Goal: Information Seeking & Learning: Check status

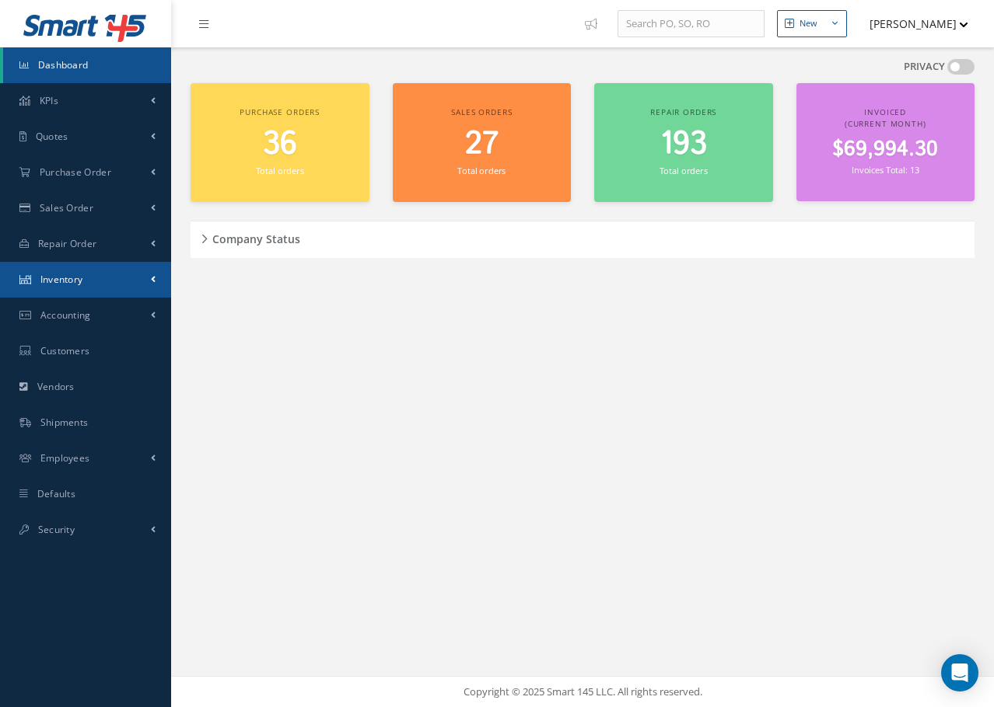
click at [66, 283] on span "Inventory" at bounding box center [61, 279] width 43 height 13
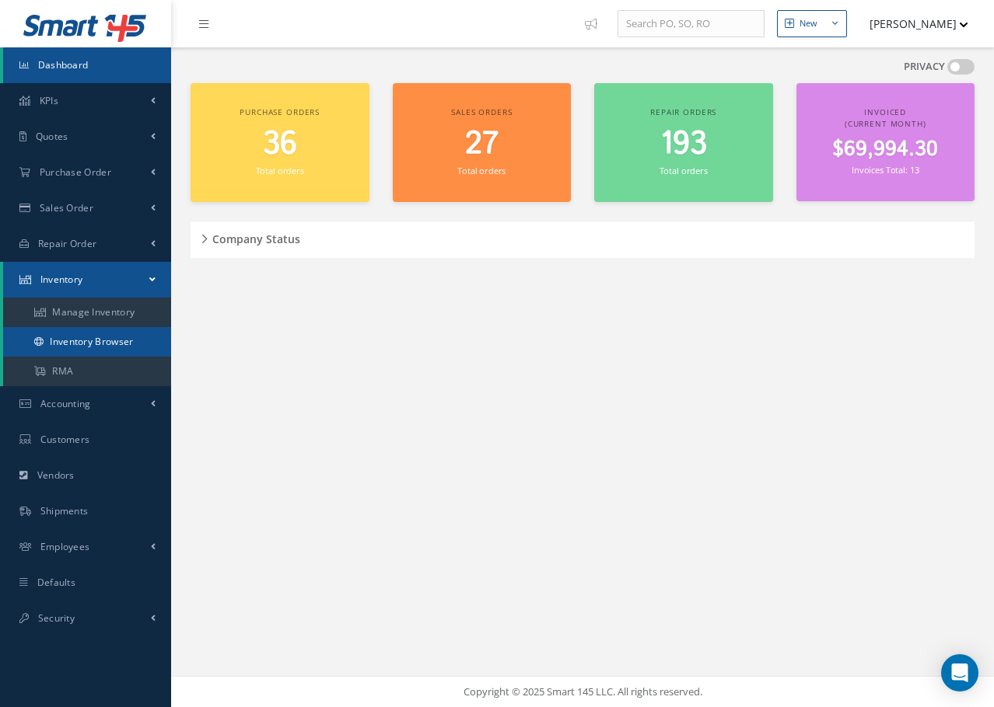
click at [82, 341] on link "Inventory Browser" at bounding box center [87, 342] width 168 height 30
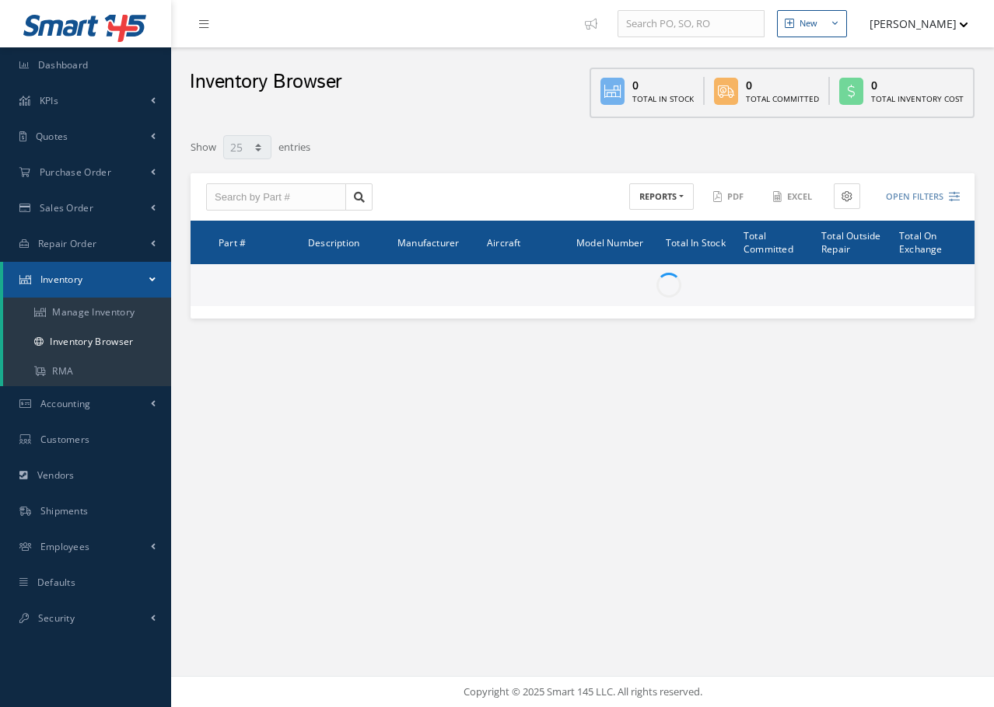
select select "25"
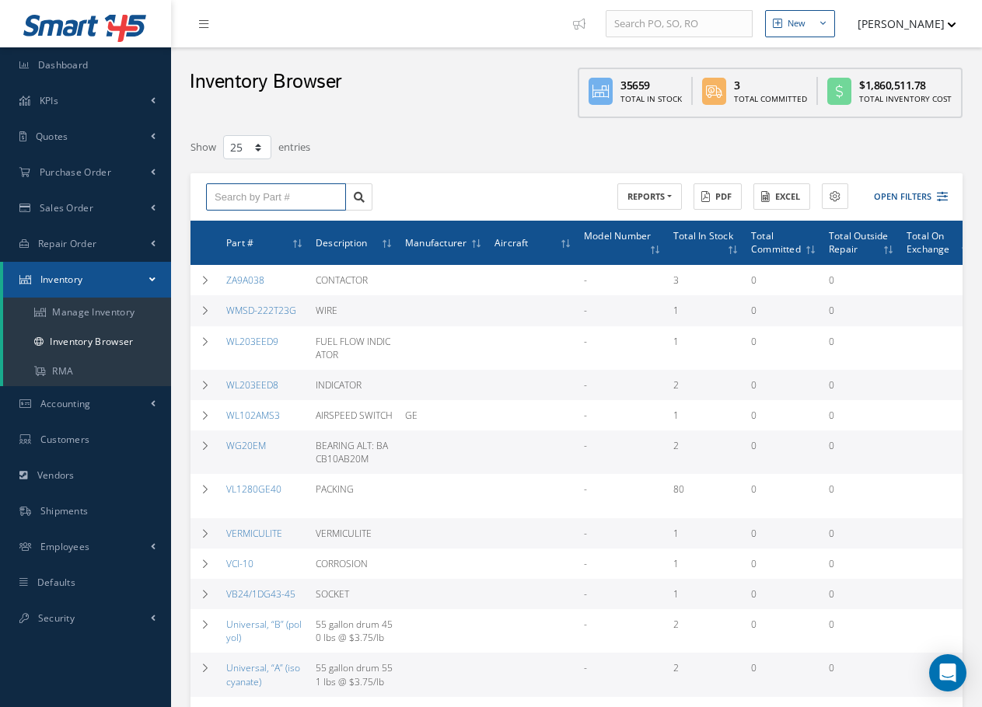
click at [270, 197] on input "text" at bounding box center [276, 197] width 140 height 28
type input "13349"
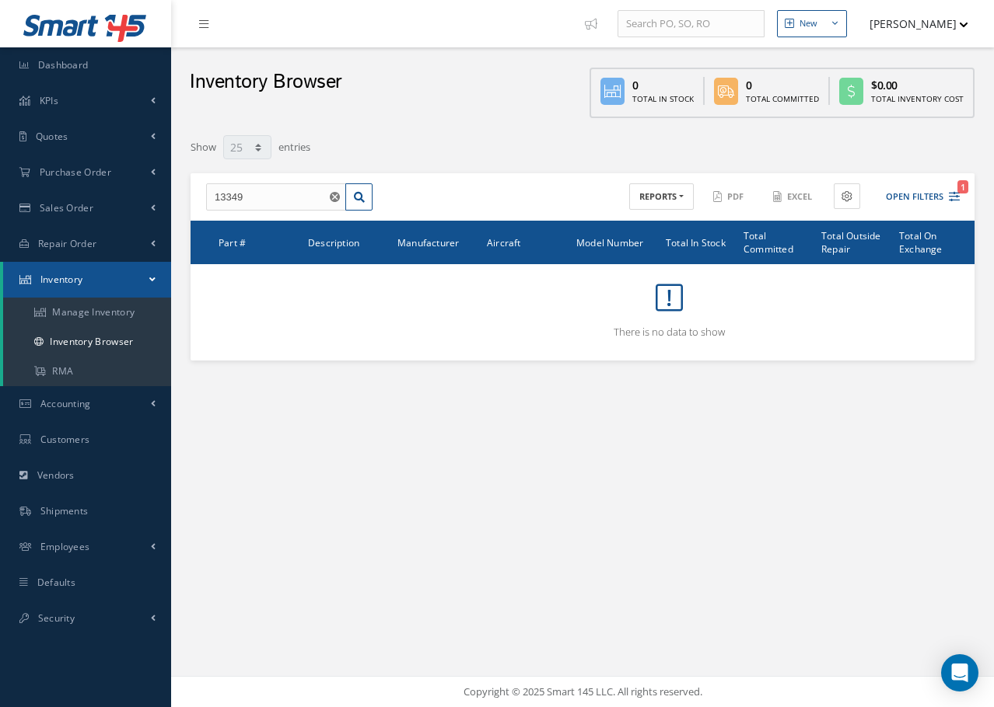
click at [65, 284] on span "Inventory" at bounding box center [61, 279] width 43 height 13
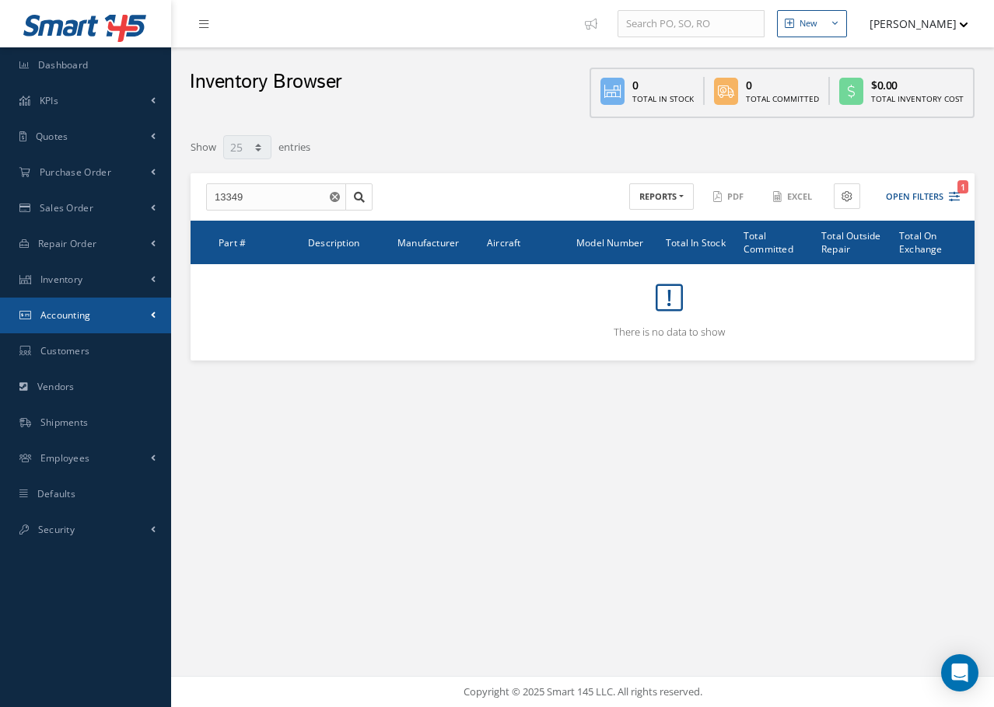
click at [69, 321] on span "Accounting" at bounding box center [65, 315] width 51 height 13
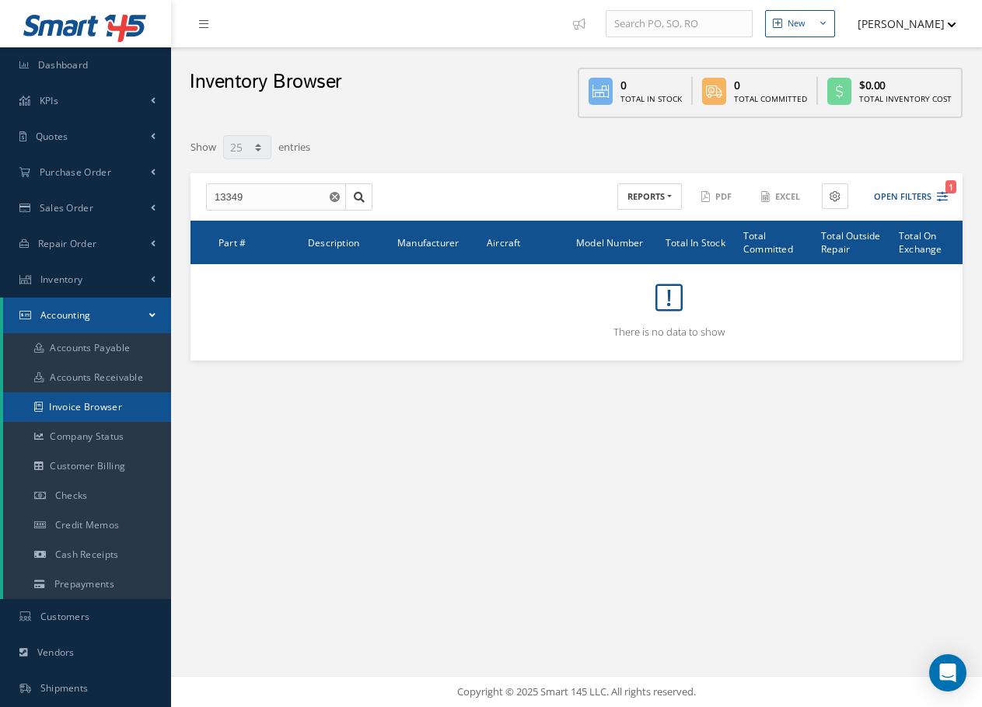
click at [112, 407] on link "Invoice Browser" at bounding box center [87, 408] width 168 height 30
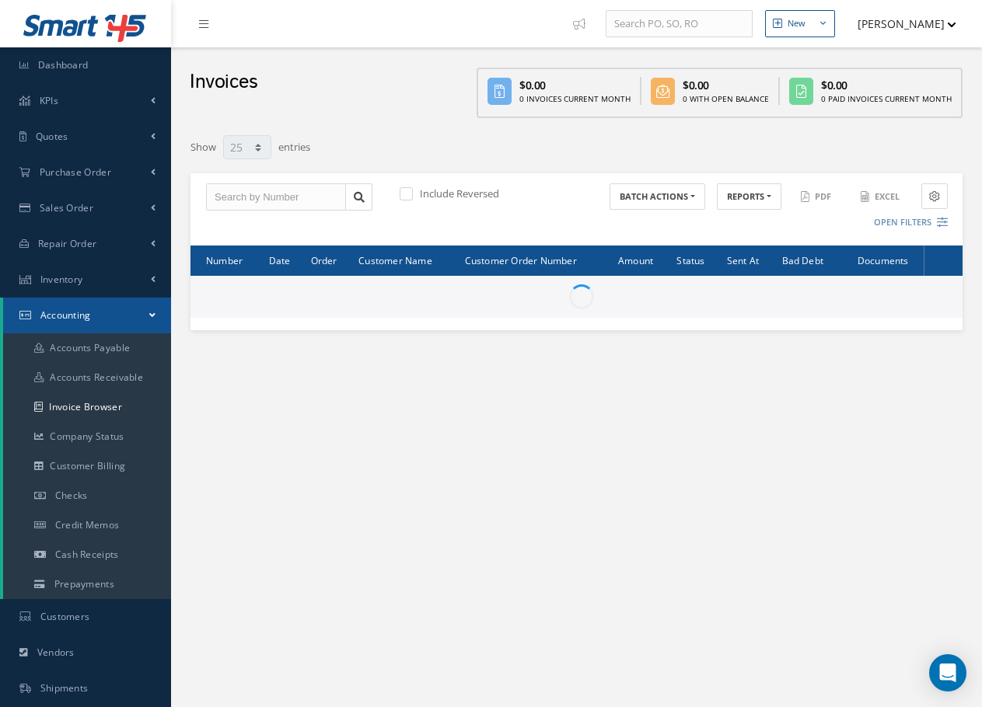
select select "25"
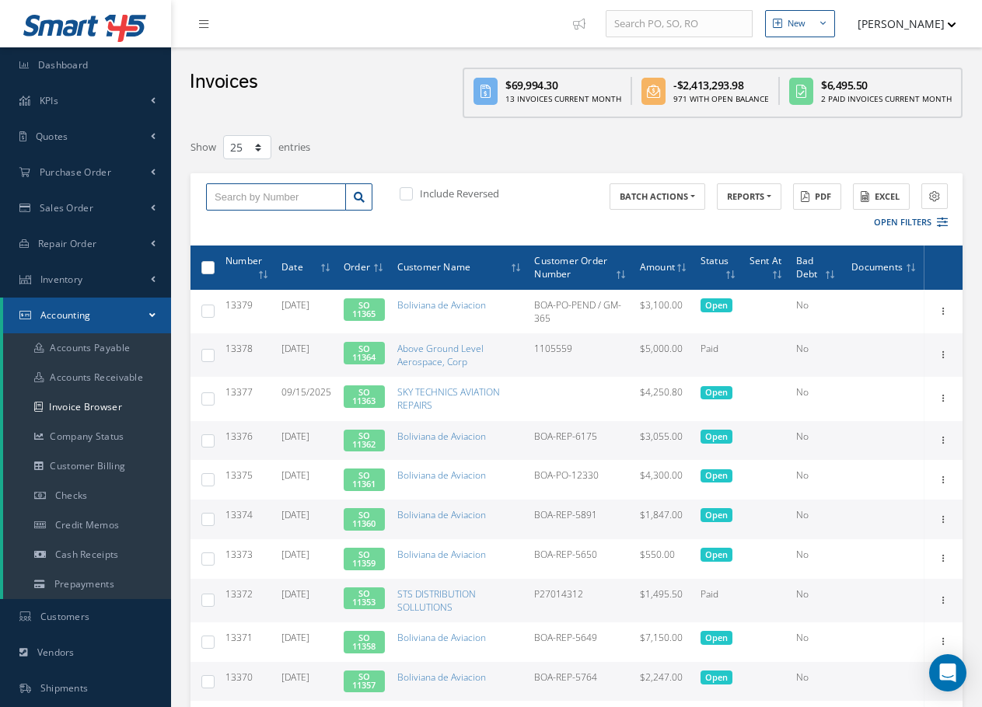
click at [269, 201] on input "text" at bounding box center [276, 197] width 140 height 28
type input "13349"
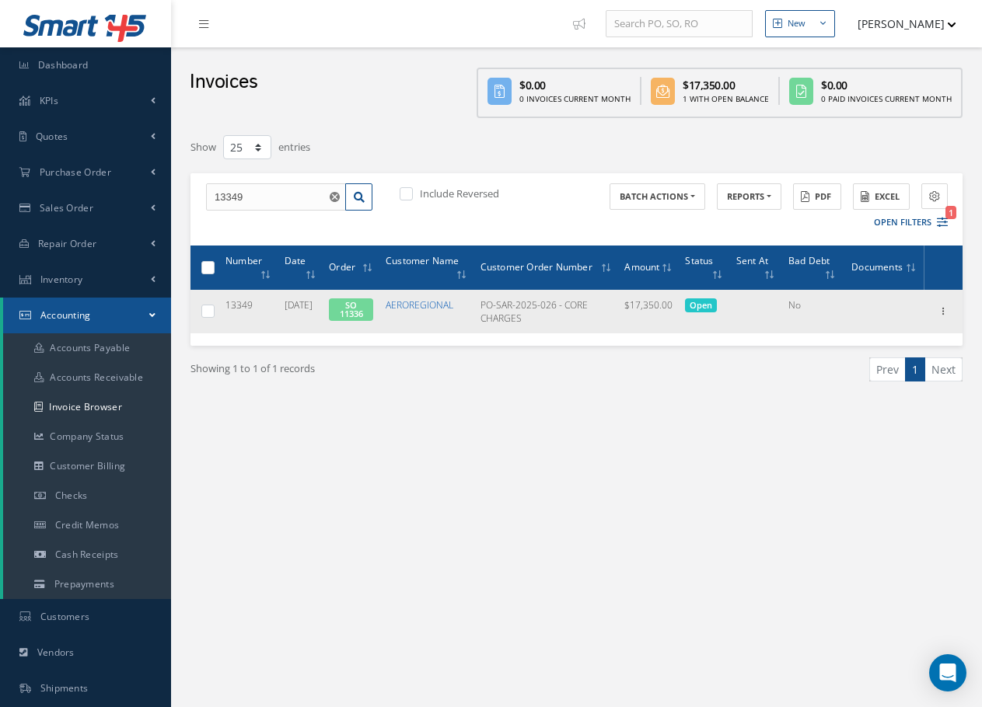
click at [427, 306] on link "AEROREGIONAL" at bounding box center [420, 305] width 68 height 13
click at [214, 313] on label at bounding box center [214, 310] width 0 height 13
click at [206, 313] on input "checkbox" at bounding box center [209, 313] width 10 height 10
click at [711, 308] on span "Open" at bounding box center [701, 306] width 32 height 14
click at [700, 310] on span "Open" at bounding box center [701, 306] width 32 height 14
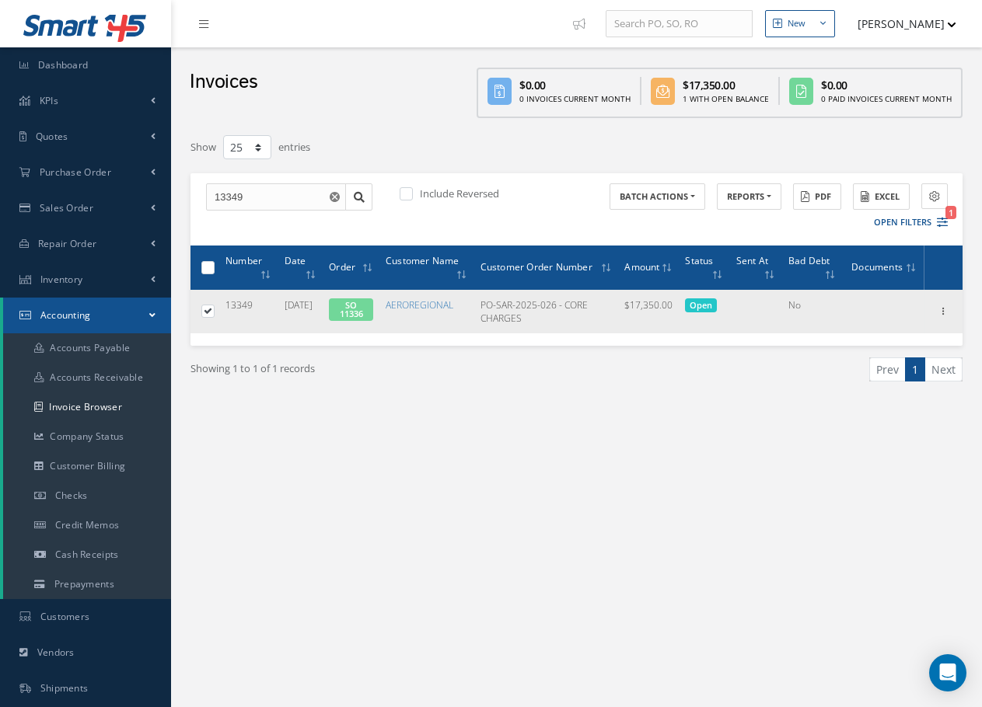
click at [706, 304] on span "Open" at bounding box center [701, 306] width 32 height 14
click at [948, 313] on icon at bounding box center [943, 310] width 16 height 12
click at [214, 310] on label at bounding box center [214, 310] width 0 height 13
click at [209, 310] on input "checkbox" at bounding box center [209, 313] width 10 height 10
checkbox input "false"
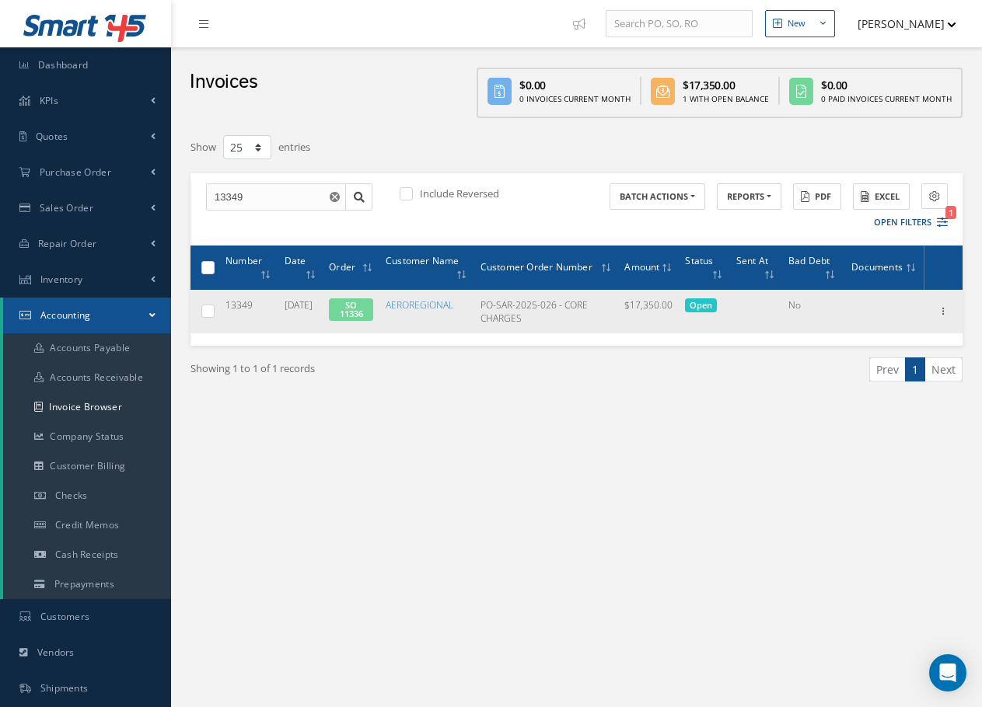
click at [363, 316] on link "SO 11336" at bounding box center [351, 309] width 23 height 20
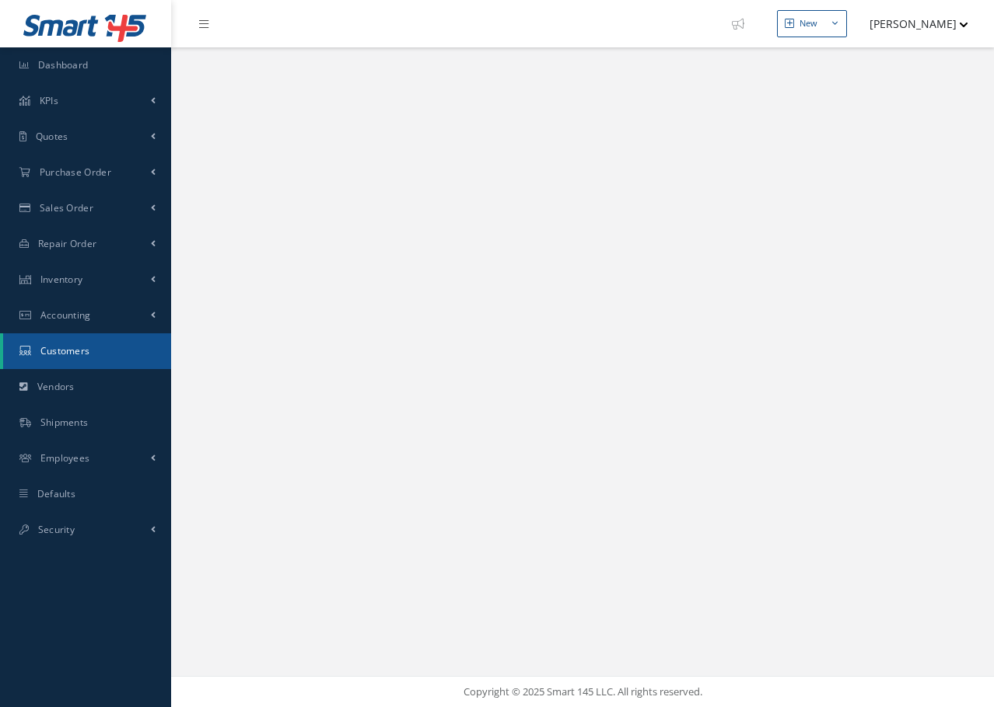
select select "25"
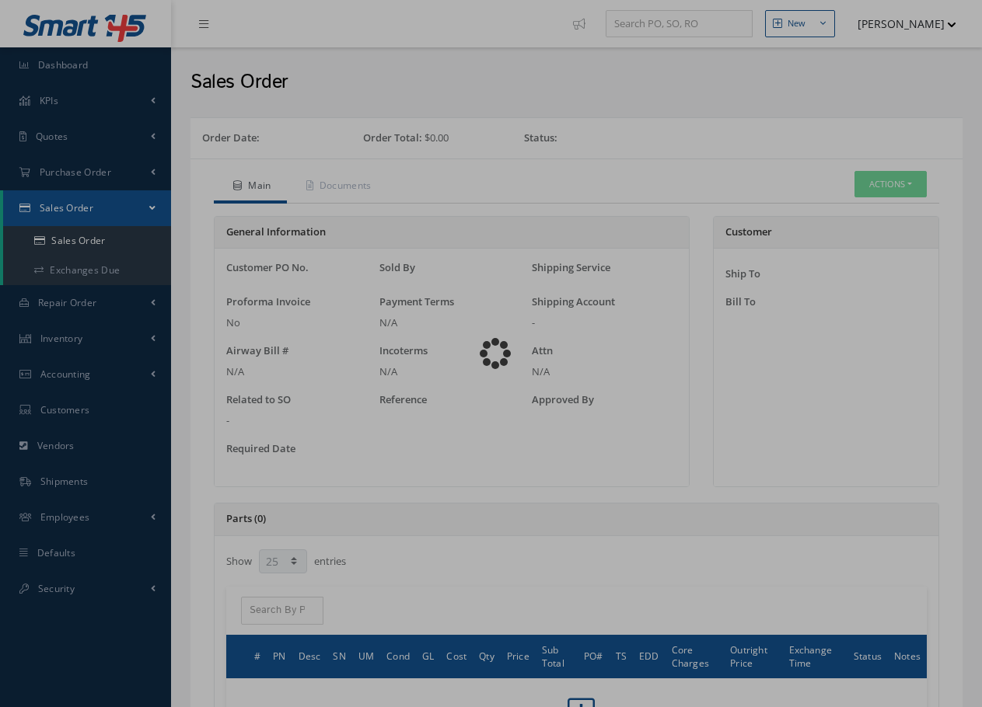
select select "25"
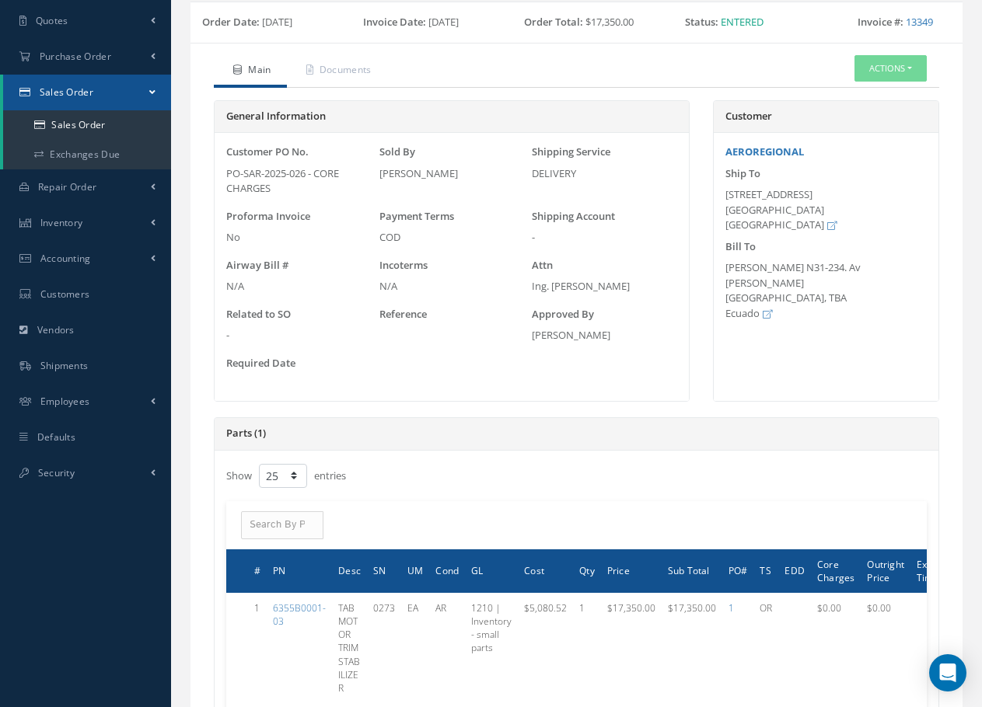
scroll to position [233, 0]
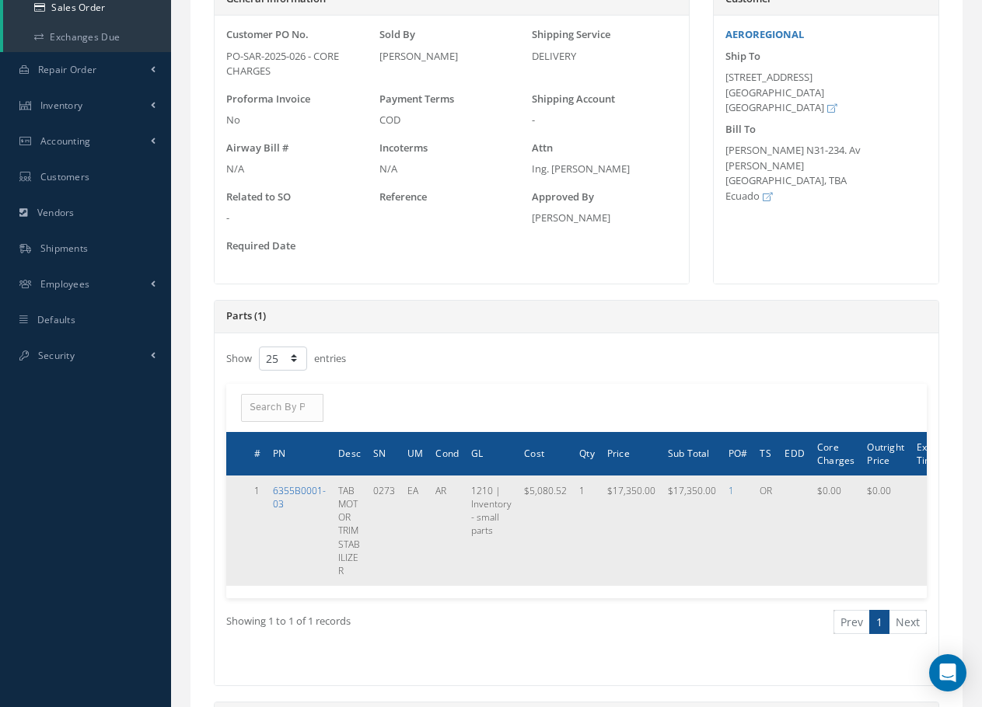
click at [306, 490] on link "6355B0001-03" at bounding box center [299, 497] width 53 height 26
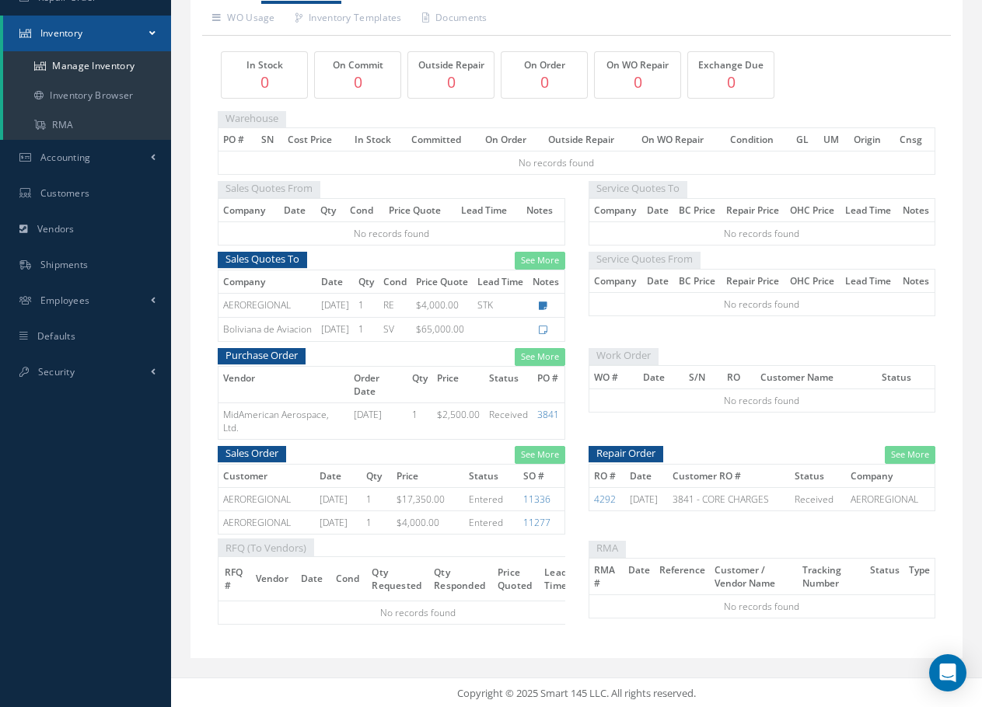
scroll to position [259, 0]
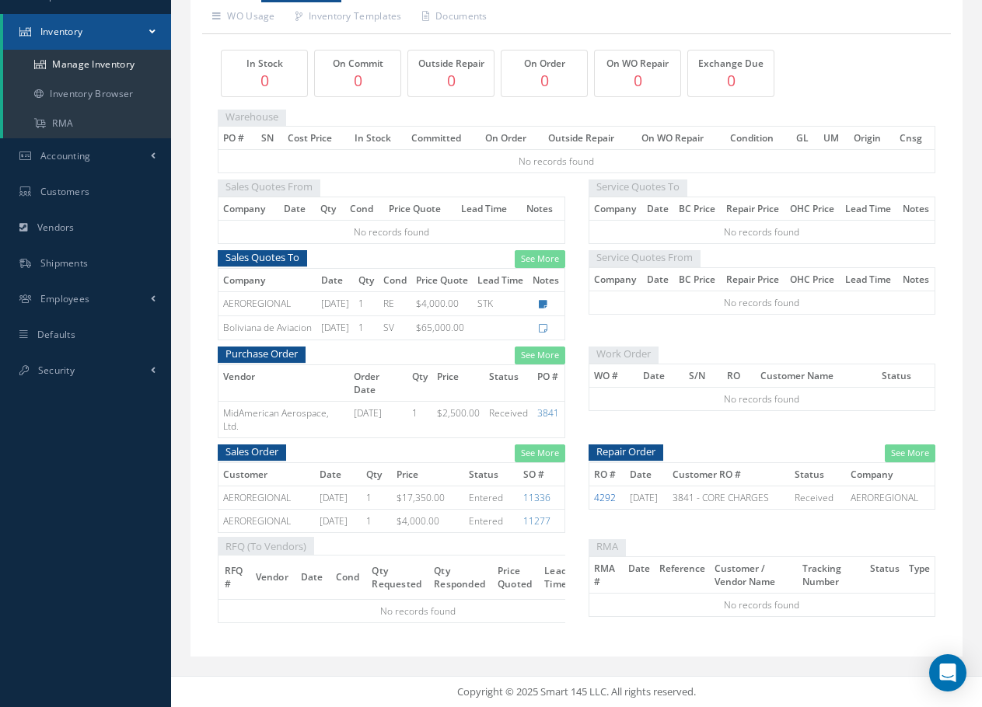
click at [606, 491] on link "4292" at bounding box center [605, 497] width 22 height 13
click at [545, 413] on link "3841" at bounding box center [548, 413] width 22 height 13
click at [540, 515] on link "11277" at bounding box center [536, 521] width 27 height 13
click at [550, 413] on link "3841" at bounding box center [548, 413] width 22 height 13
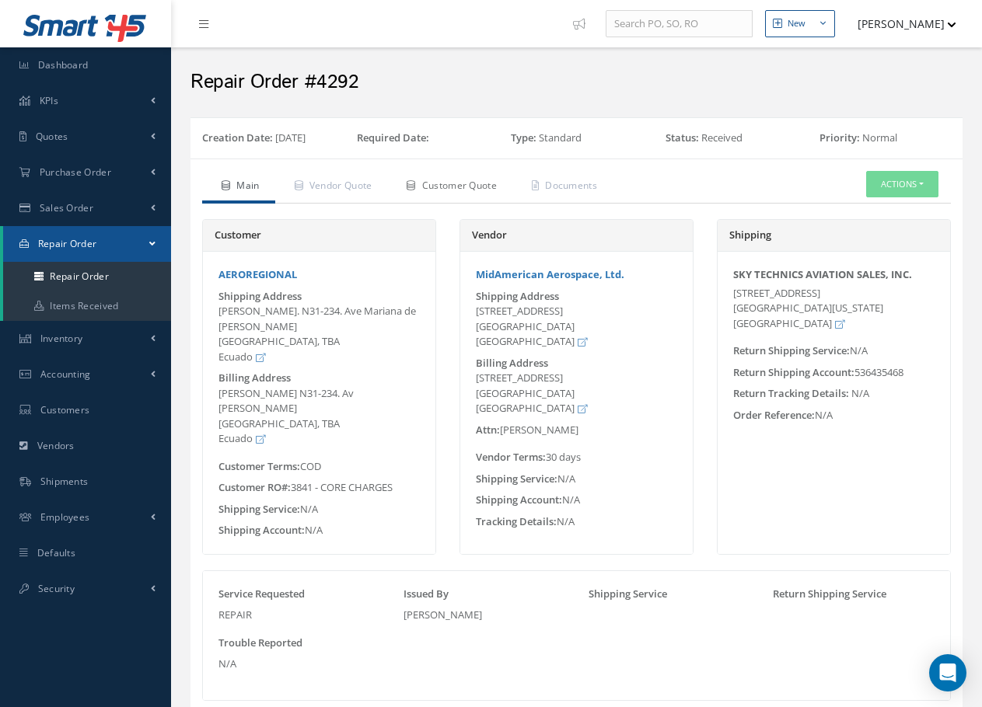
click at [464, 182] on link "Customer Quote" at bounding box center [449, 187] width 125 height 33
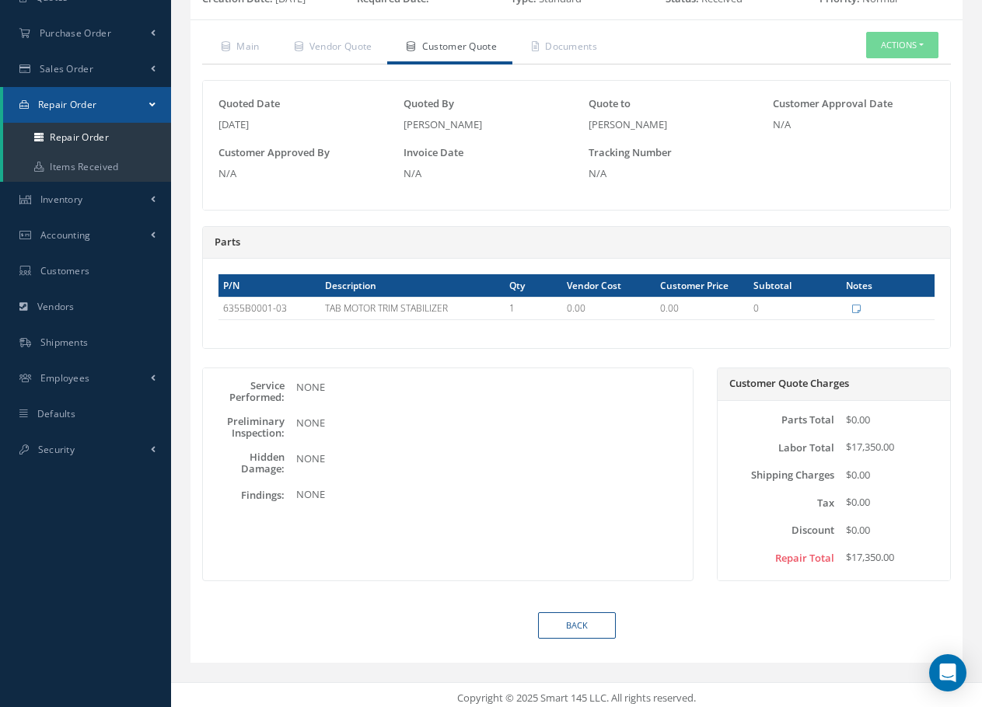
scroll to position [145, 0]
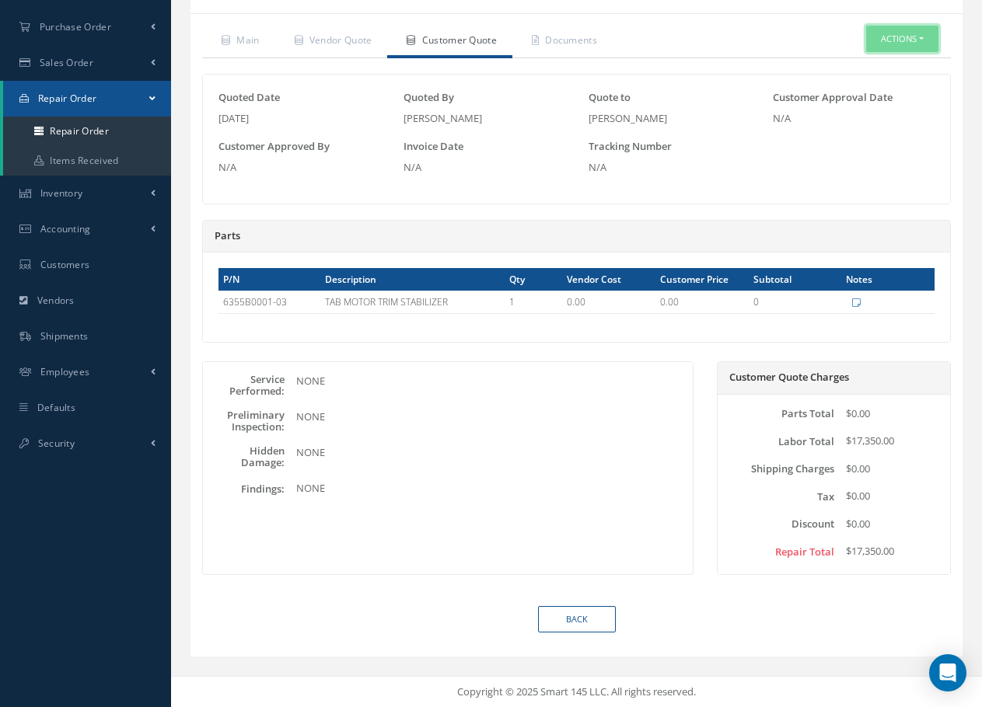
click at [928, 44] on button "Actions" at bounding box center [902, 39] width 72 height 27
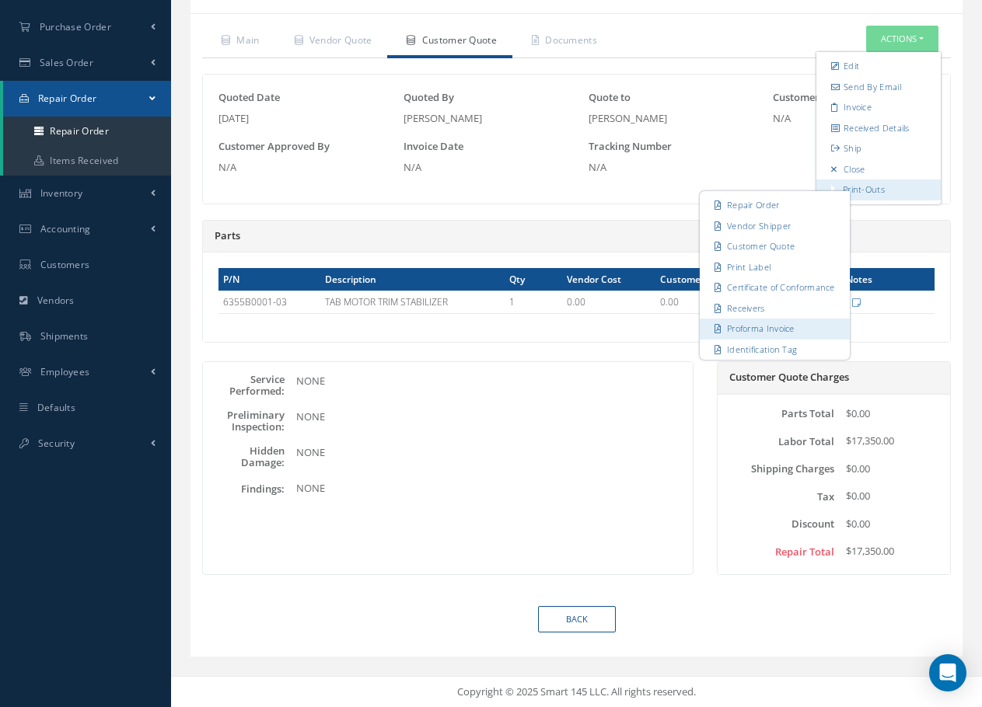
click at [756, 327] on link "Proforma Invoice" at bounding box center [775, 329] width 150 height 21
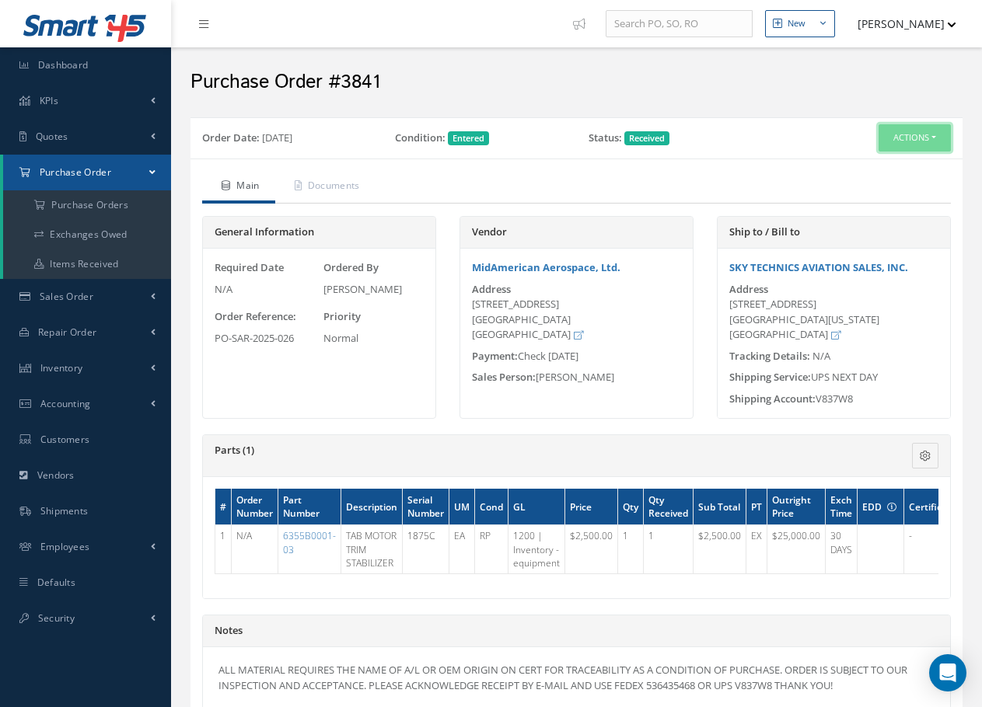
click at [938, 141] on button "Actions" at bounding box center [914, 137] width 72 height 27
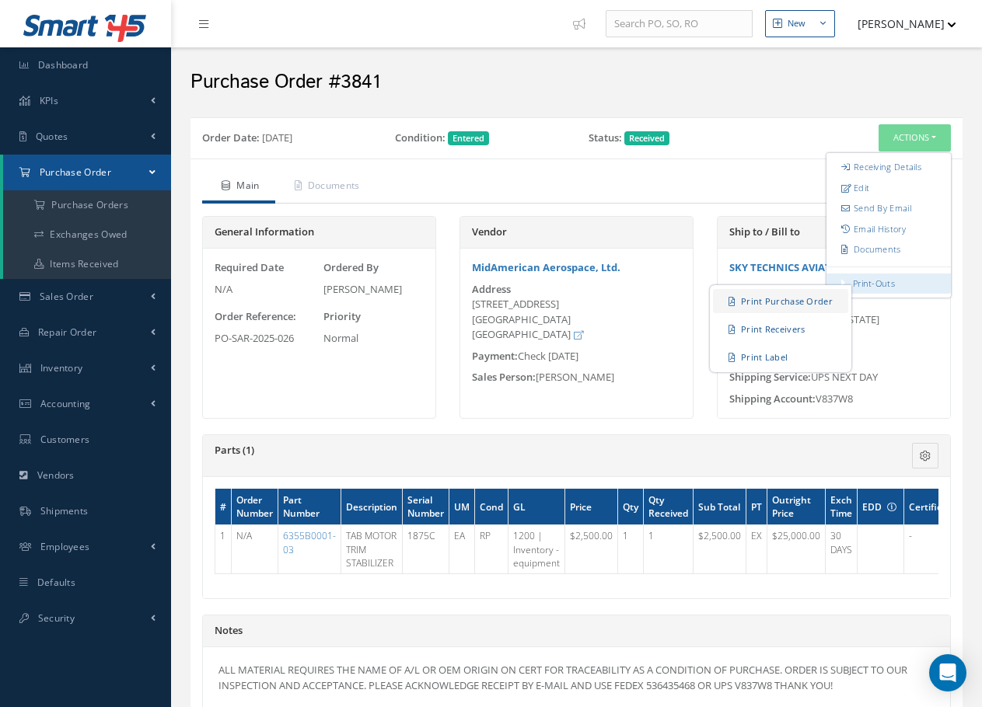
click at [795, 301] on link "Print Purchase Order" at bounding box center [780, 301] width 135 height 24
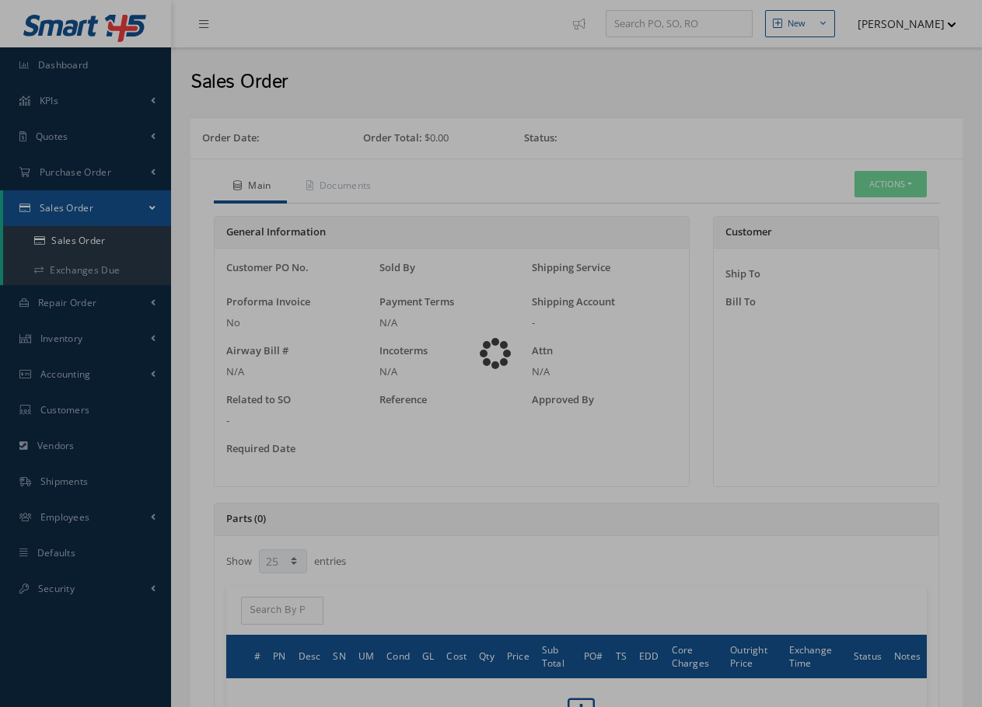
select select "25"
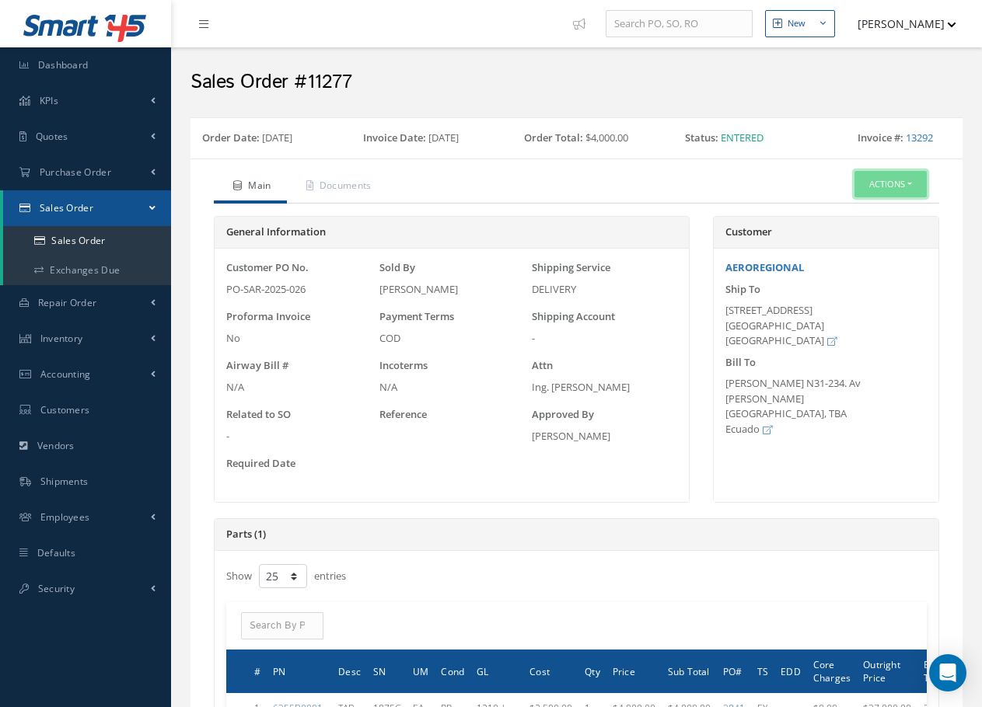
click at [912, 190] on button "Actions" at bounding box center [890, 184] width 72 height 27
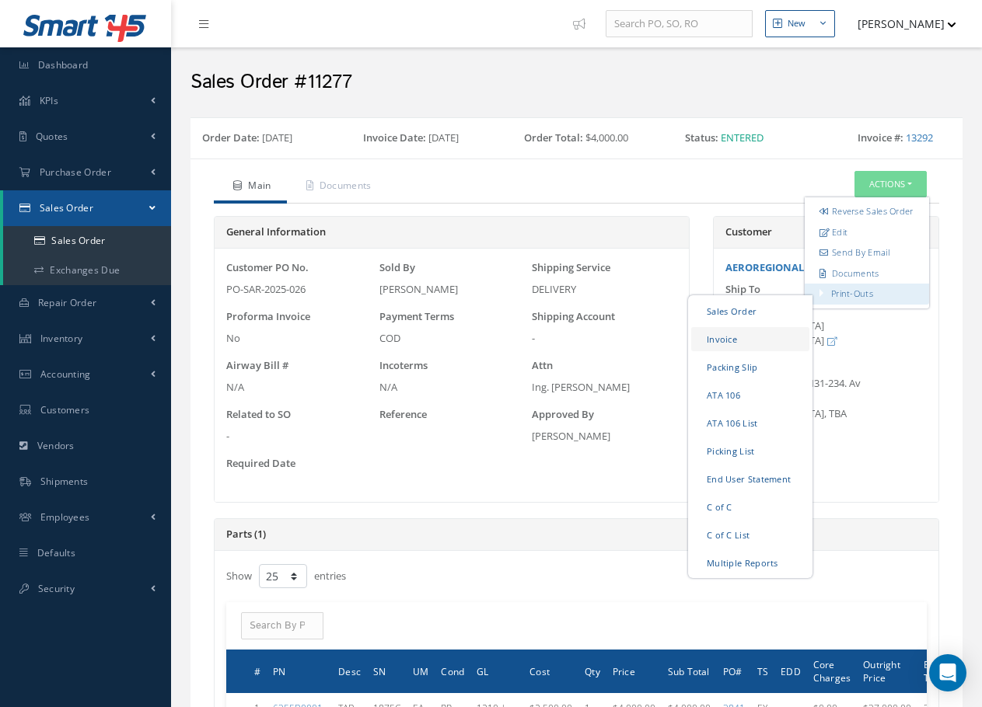
click at [726, 351] on link "Invoice" at bounding box center [750, 339] width 118 height 24
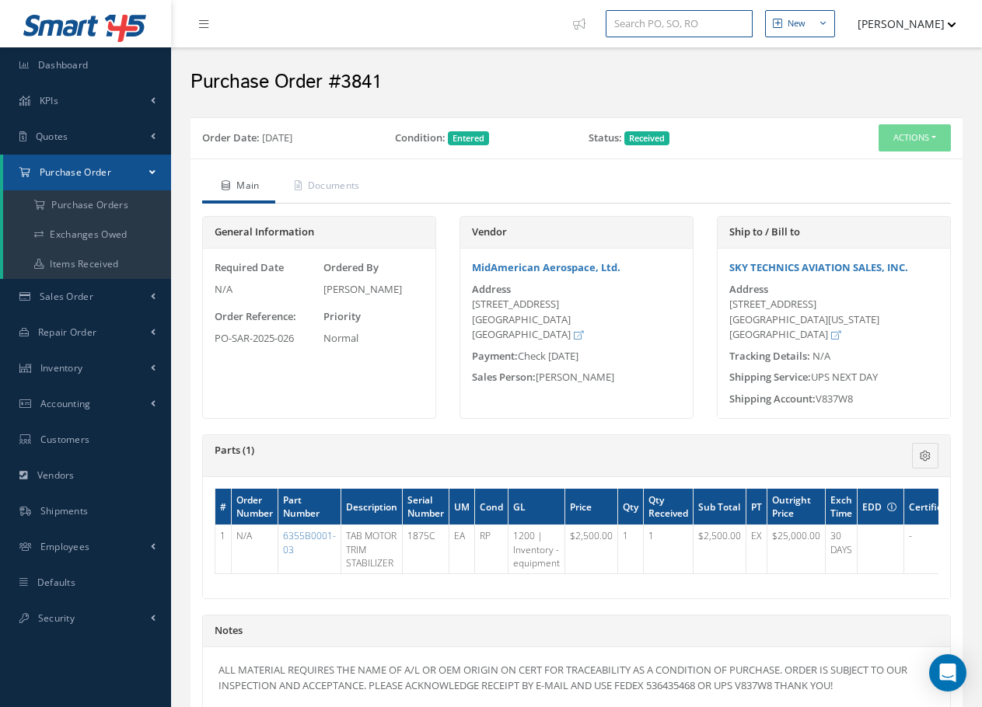
click at [643, 29] on input "text" at bounding box center [679, 24] width 147 height 28
